Goal: Task Accomplishment & Management: Complete application form

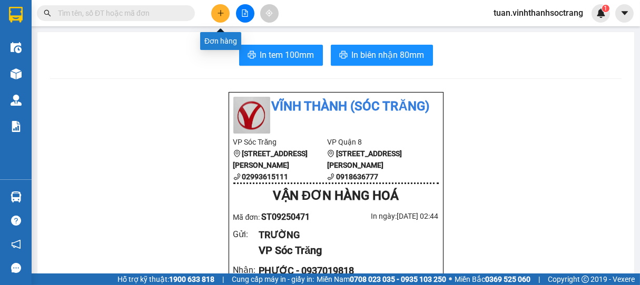
click at [220, 10] on icon "plus" at bounding box center [220, 12] width 7 height 7
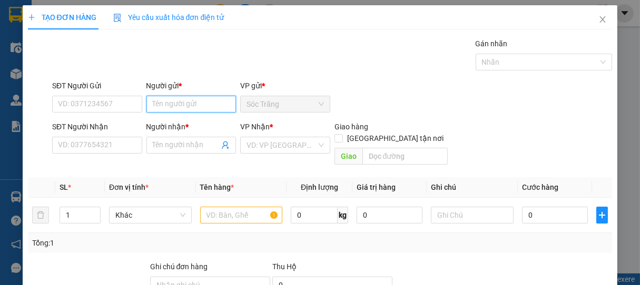
click at [186, 106] on input "Người gửi *" at bounding box center [191, 104] width 90 height 17
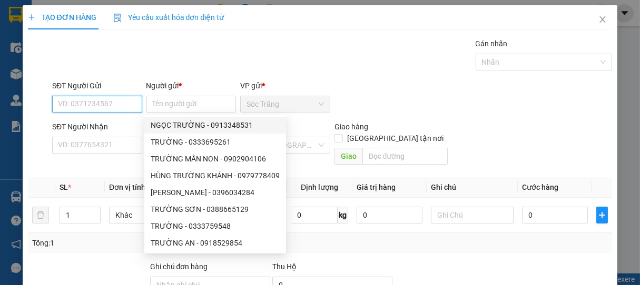
click at [97, 106] on input "SĐT Người Gửi" at bounding box center [97, 104] width 90 height 17
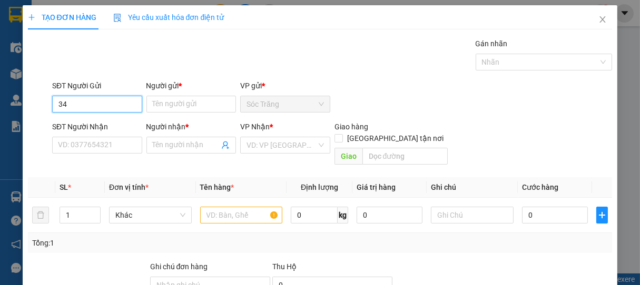
click at [55, 105] on input "34" at bounding box center [97, 104] width 90 height 17
drag, startPoint x: 76, startPoint y: 103, endPoint x: 55, endPoint y: 110, distance: 22.8
click at [55, 109] on input "34" at bounding box center [97, 104] width 90 height 17
click at [72, 105] on input "03442889" at bounding box center [97, 104] width 90 height 17
click at [80, 105] on input "034992889" at bounding box center [97, 104] width 90 height 17
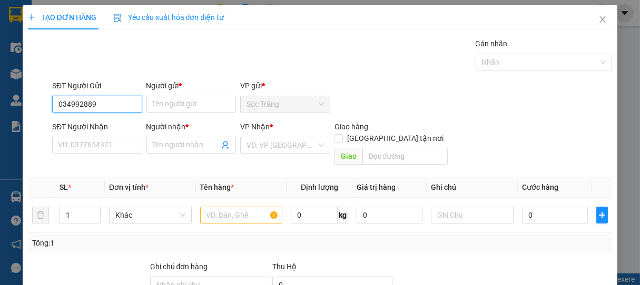
click at [90, 104] on input "034992889" at bounding box center [97, 104] width 90 height 17
type input "0349928809"
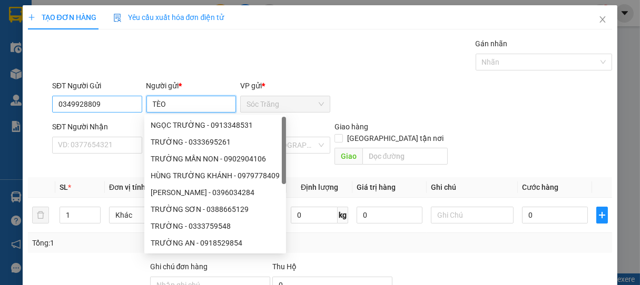
type input "TÈO"
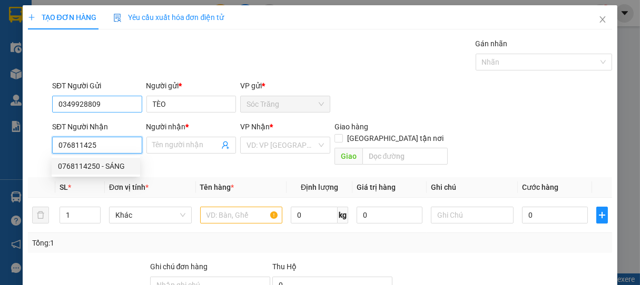
type input "0768114250"
type input "SÁNG"
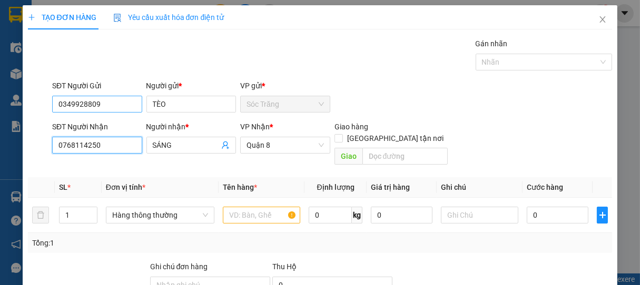
type input "0768114250"
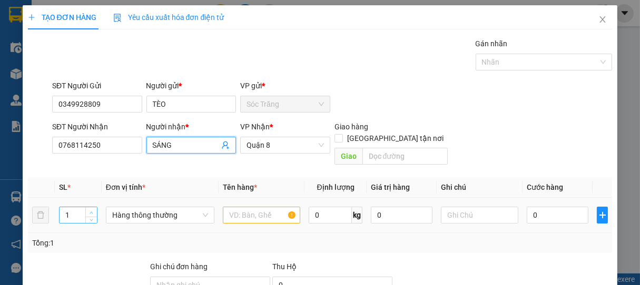
type input "2"
click at [89, 207] on span "Increase Value" at bounding box center [91, 211] width 12 height 9
click at [123, 207] on span "Hàng thông thường" at bounding box center [160, 215] width 96 height 16
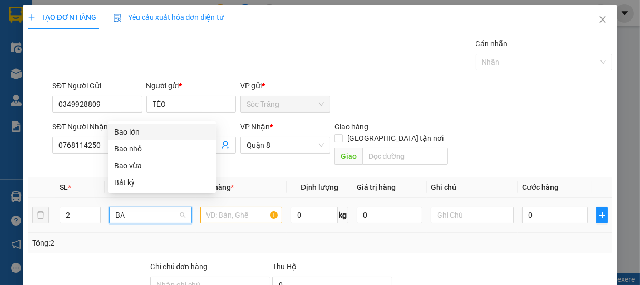
type input "BAO"
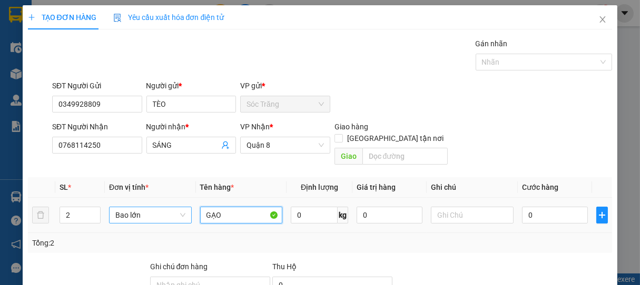
type input "GẠO"
type input "90"
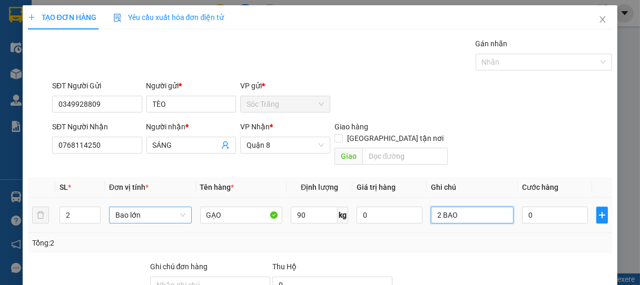
type input "2 BAO"
type input "6"
type input "60"
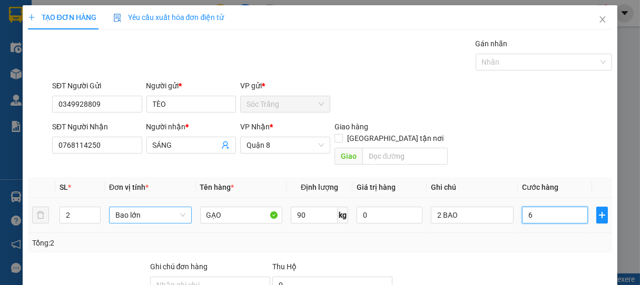
type input "60"
type input "600"
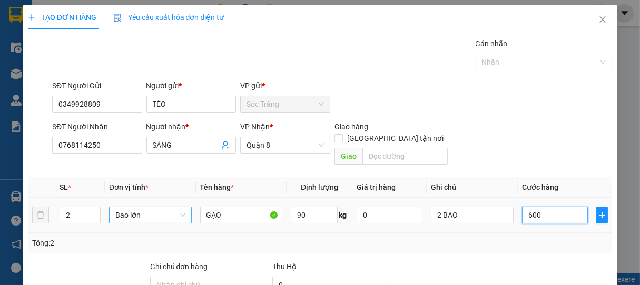
type input "6.000"
type input "60.000"
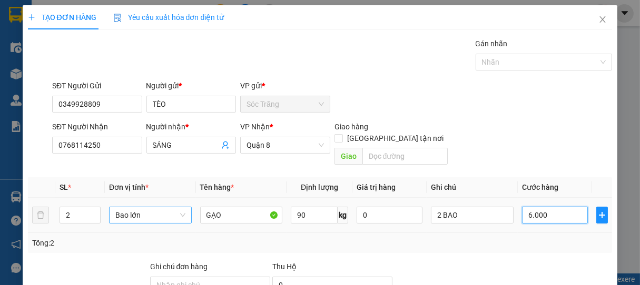
type input "60.000"
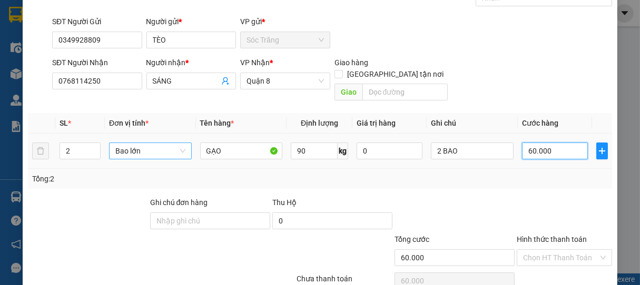
scroll to position [103, 0]
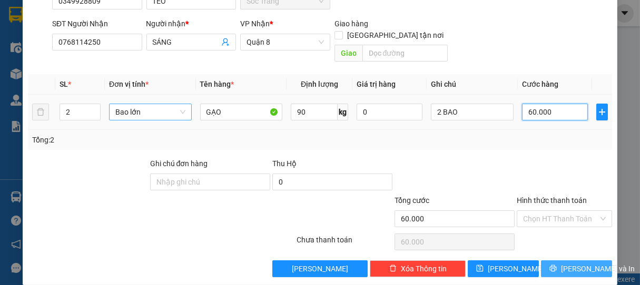
type input "60.000"
click at [557, 261] on button "[PERSON_NAME] và In" at bounding box center [576, 269] width 71 height 17
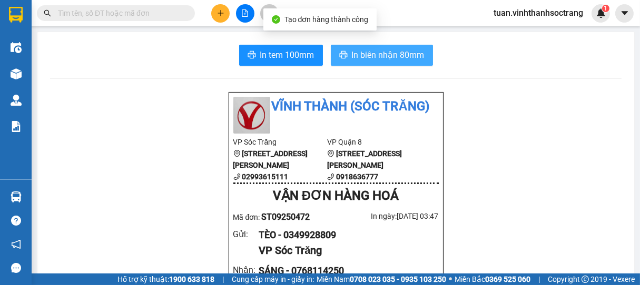
click at [367, 54] on span "In biên nhận 80mm" at bounding box center [388, 54] width 73 height 13
drag, startPoint x: 389, startPoint y: 60, endPoint x: 392, endPoint y: 75, distance: 15.0
click at [389, 60] on span "In biên nhận 80mm" at bounding box center [388, 54] width 73 height 13
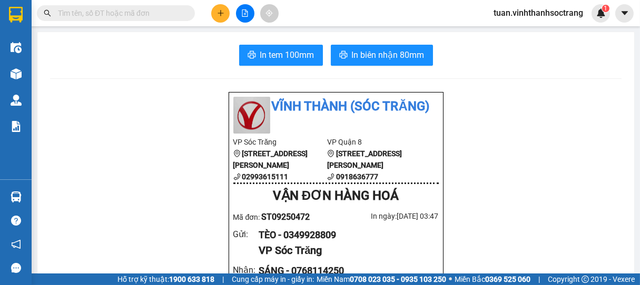
click at [103, 9] on input "text" at bounding box center [120, 13] width 124 height 12
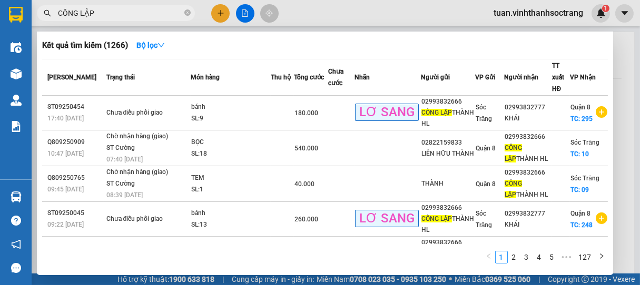
type input "CÔNG LẬP"
click at [221, 12] on div at bounding box center [320, 142] width 640 height 285
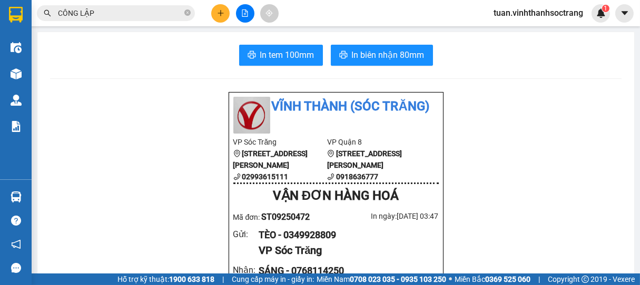
drag, startPoint x: 223, startPoint y: 13, endPoint x: 236, endPoint y: 18, distance: 13.9
click at [232, 14] on div at bounding box center [244, 13] width 79 height 18
click at [214, 10] on button at bounding box center [220, 13] width 18 height 18
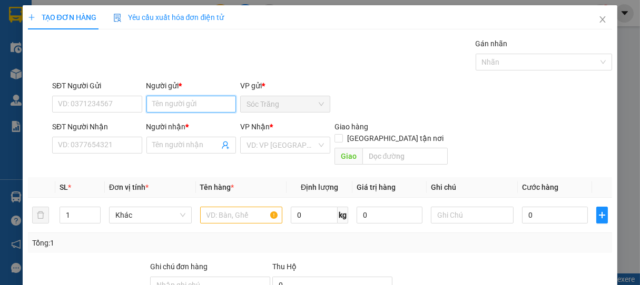
click at [177, 96] on input "Người gửi *" at bounding box center [191, 104] width 90 height 17
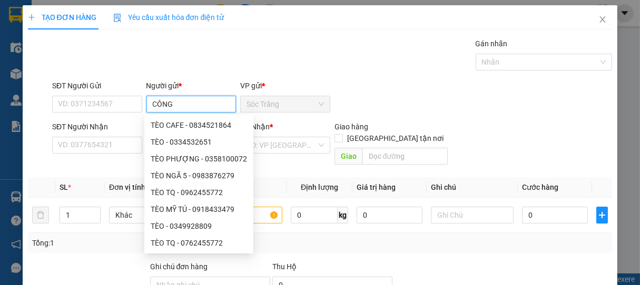
type input "CÔNG"
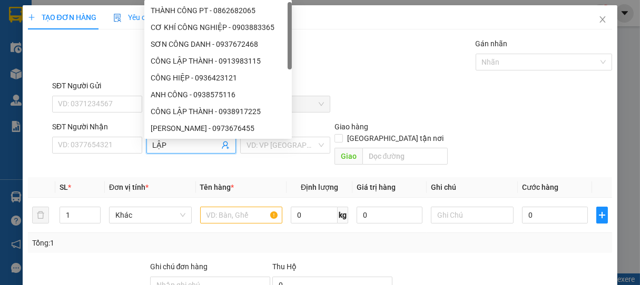
type input "LẬP"
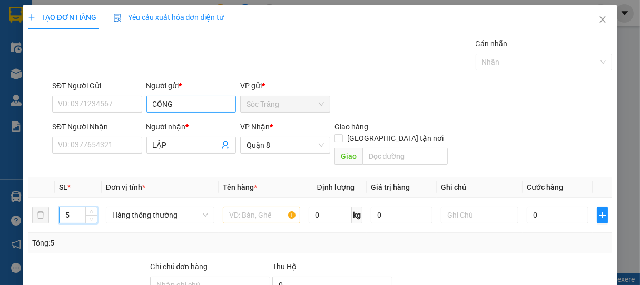
type input "5"
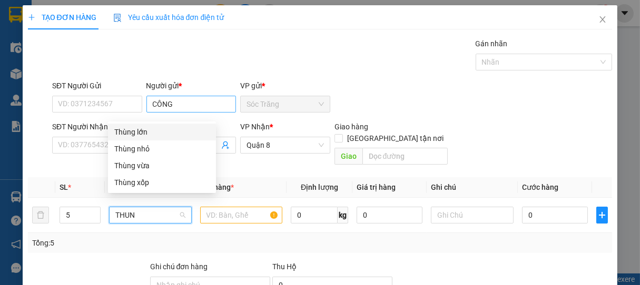
type input "THUNG"
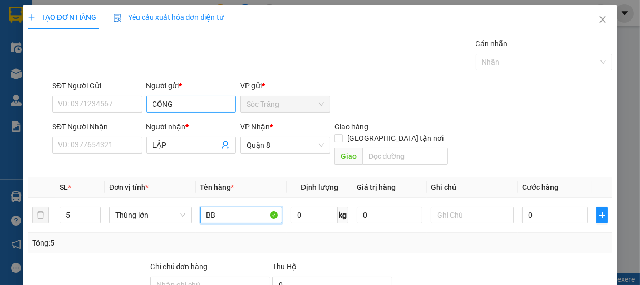
type input "BB"
type input "2"
type input "60"
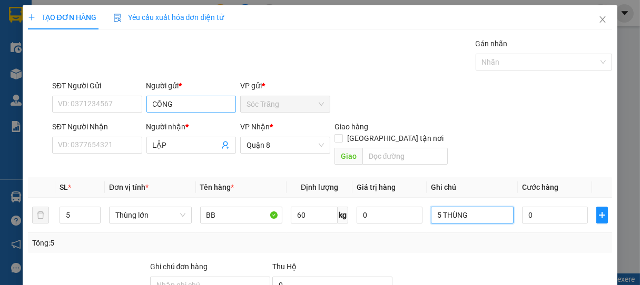
type input "5 THÙNG"
type input "1"
type input "15"
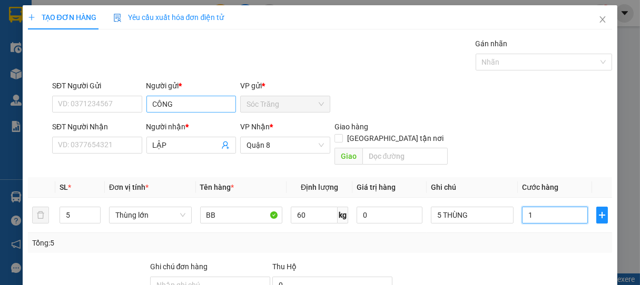
type input "15"
type input "150"
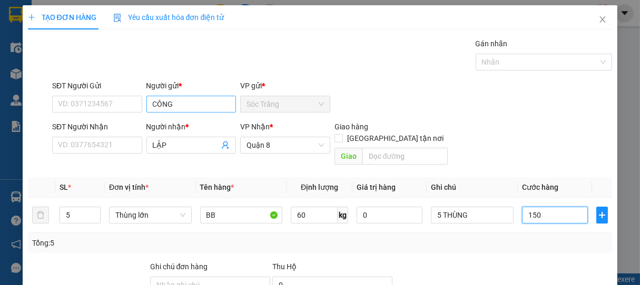
type input "1.500"
type input "15.000"
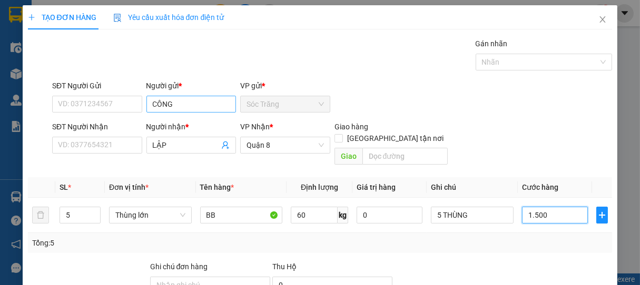
type input "15.000"
type input "150.000"
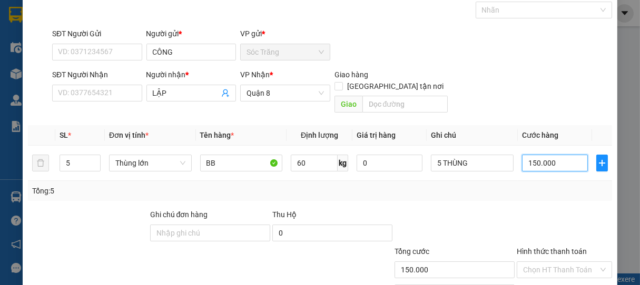
scroll to position [103, 0]
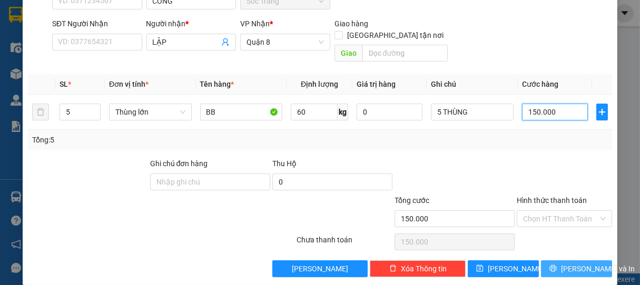
type input "150.000"
click at [566, 263] on span "[PERSON_NAME] và In" at bounding box center [598, 269] width 74 height 12
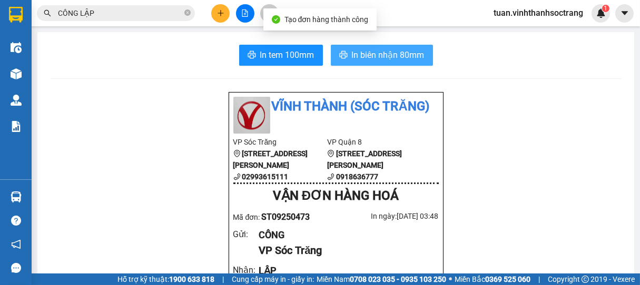
click at [393, 54] on span "In biên nhận 80mm" at bounding box center [388, 54] width 73 height 13
